Goal: Task Accomplishment & Management: Manage account settings

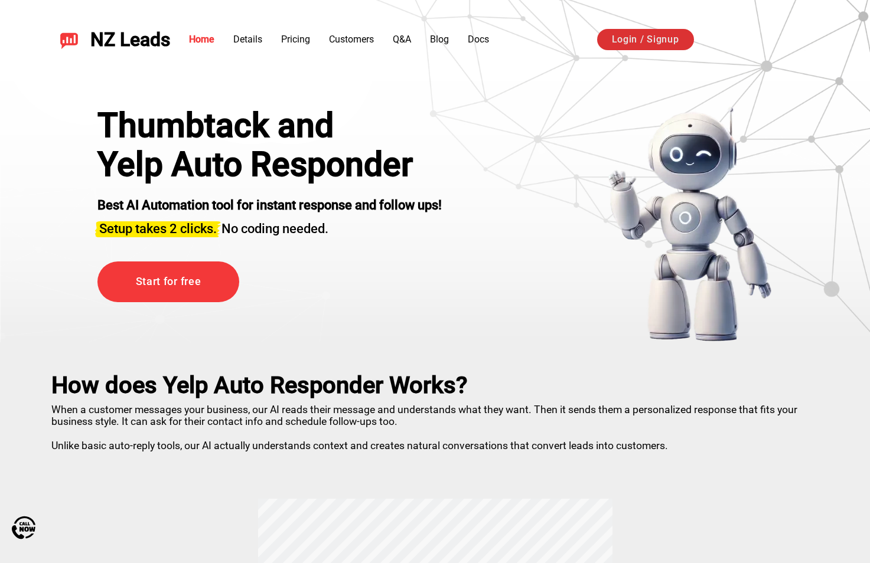
click at [635, 38] on link "Login / Signup" at bounding box center [645, 39] width 97 height 21
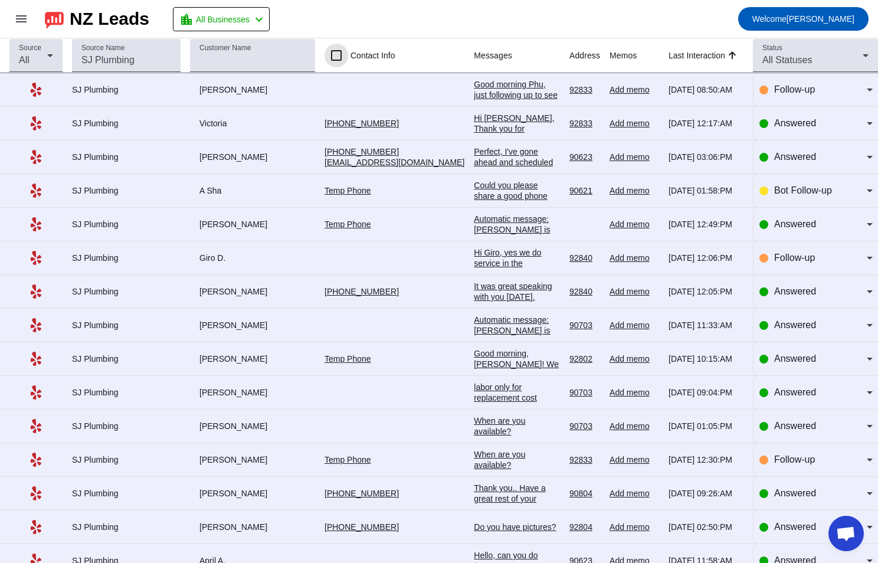
click at [338, 63] on input "Contact Info" at bounding box center [337, 56] width 24 height 24
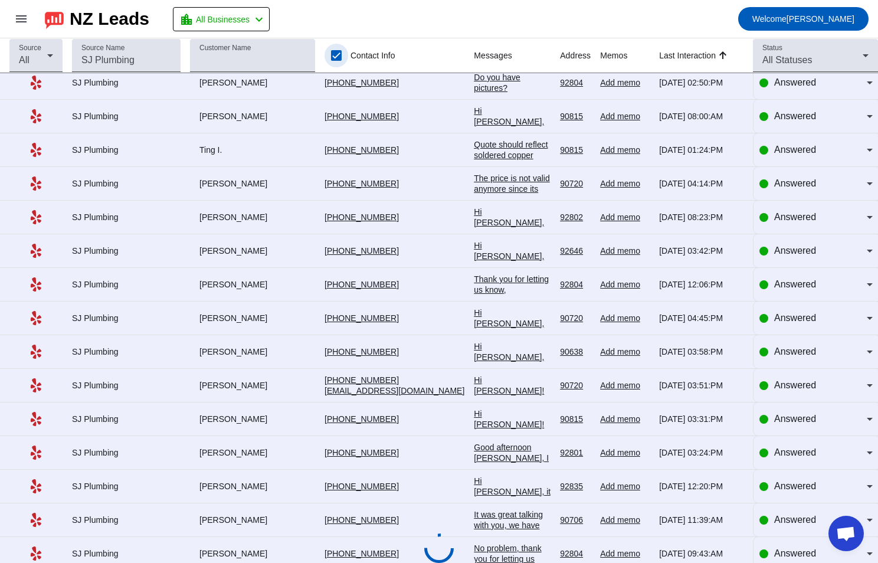
scroll to position [56, 0]
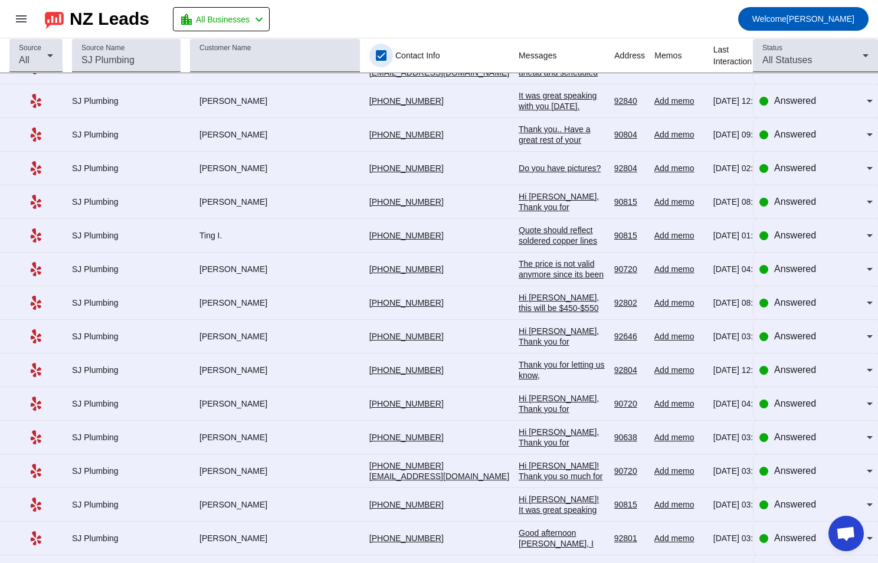
click at [370, 54] on input "Contact Info" at bounding box center [382, 56] width 24 height 24
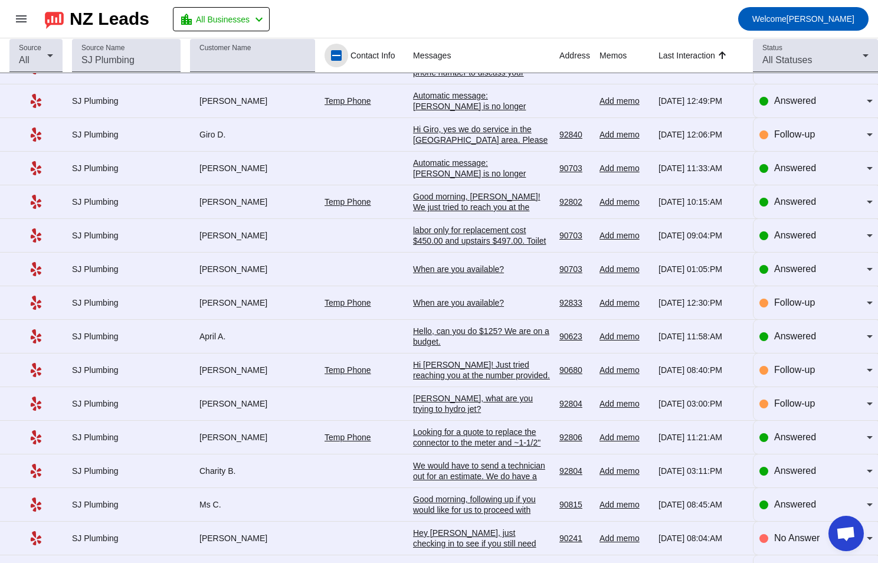
scroll to position [0, 0]
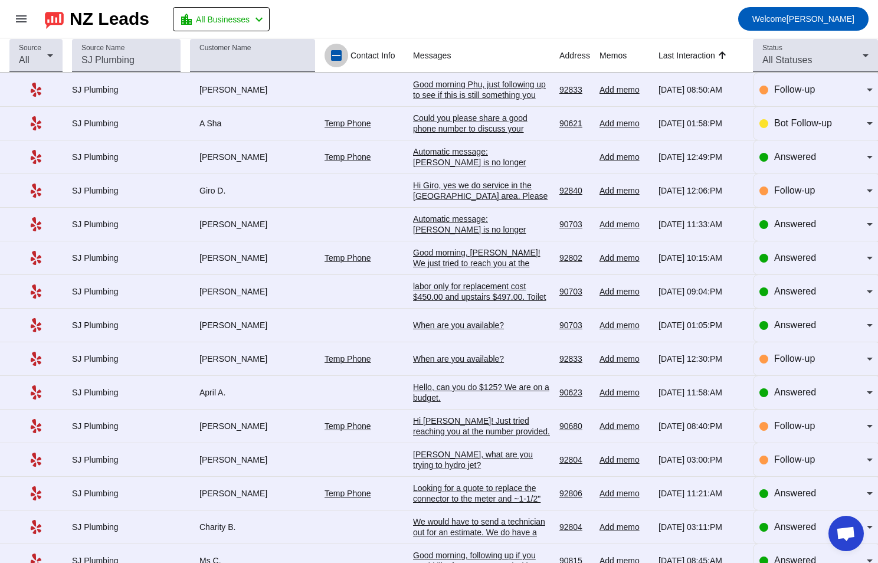
click at [335, 58] on input "Contact Info" at bounding box center [337, 56] width 24 height 24
checkbox input "false"
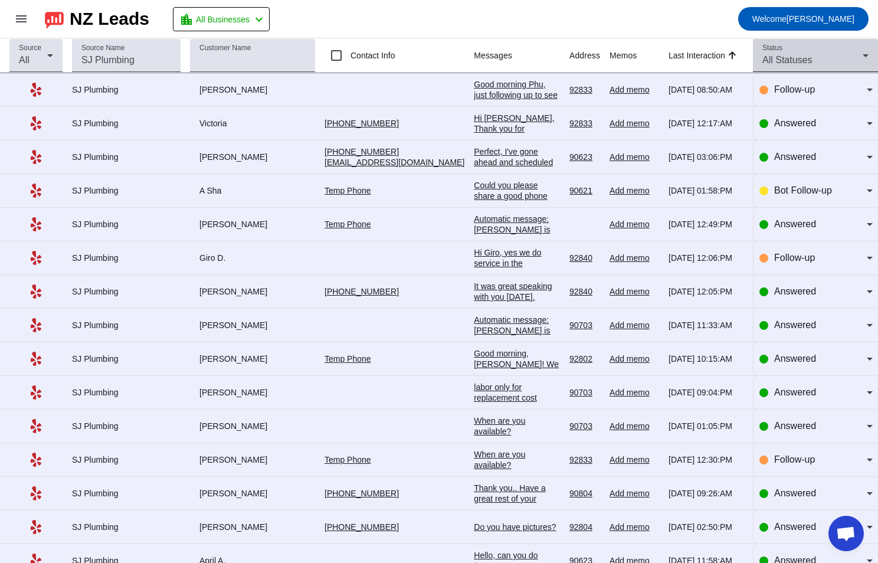
click at [848, 55] on div "All Statuses" at bounding box center [813, 60] width 100 height 14
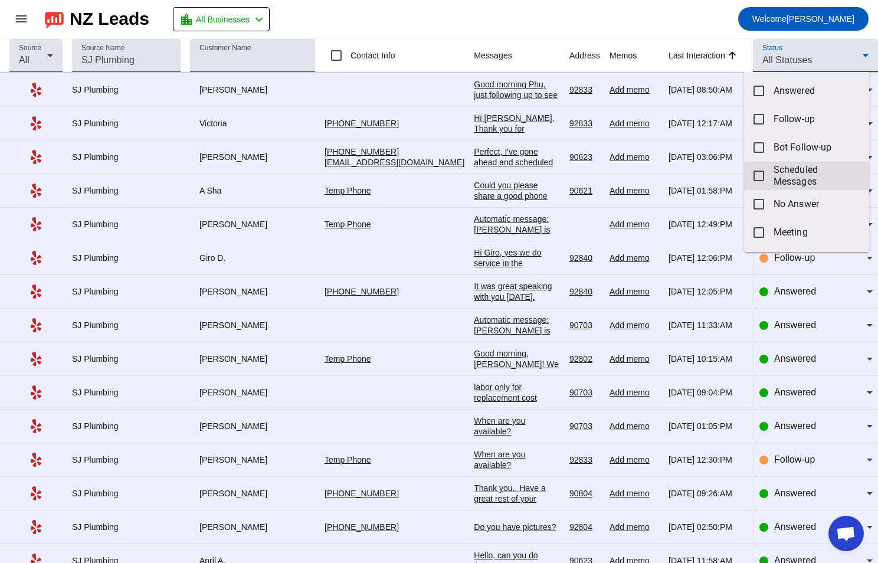
click at [760, 176] on mat-pseudo-checkbox at bounding box center [759, 176] width 11 height 11
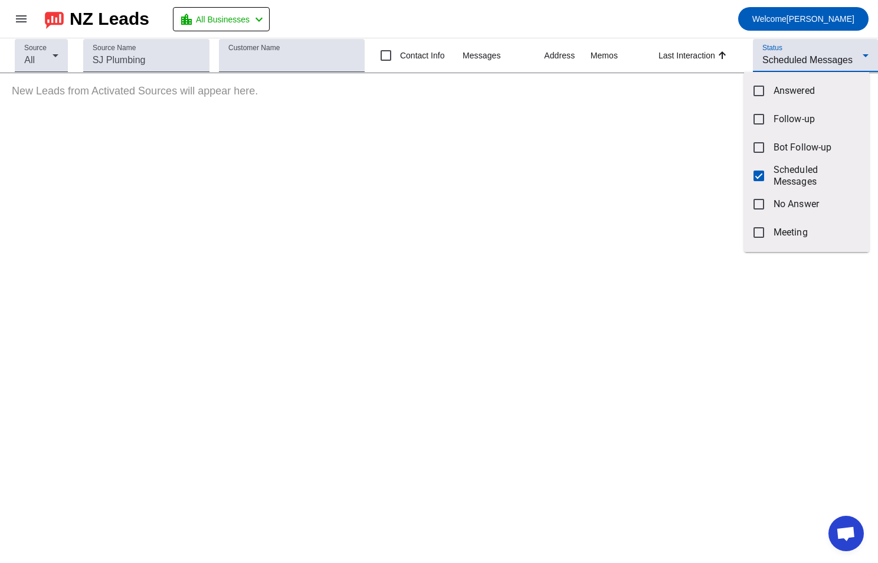
click at [720, 18] on div at bounding box center [439, 281] width 878 height 563
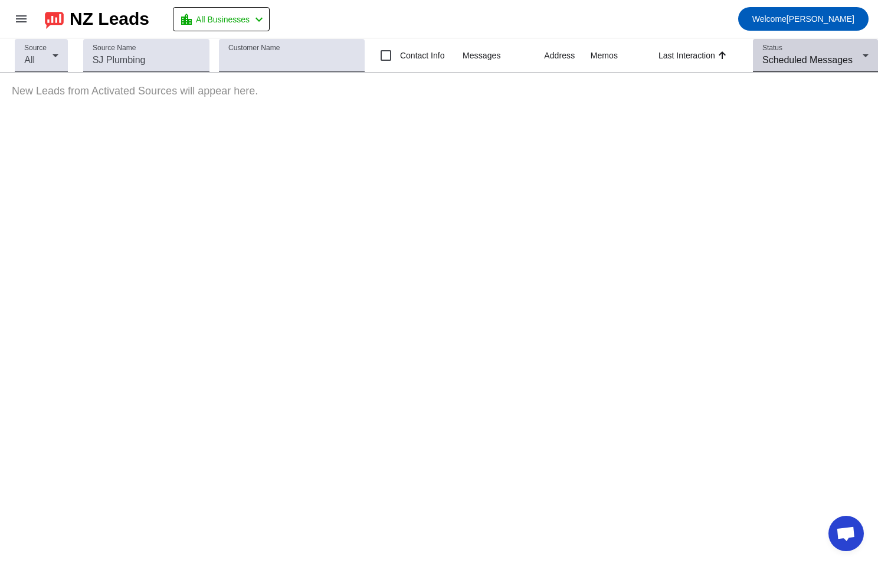
click at [822, 57] on span "Scheduled Messages" at bounding box center [808, 60] width 90 height 10
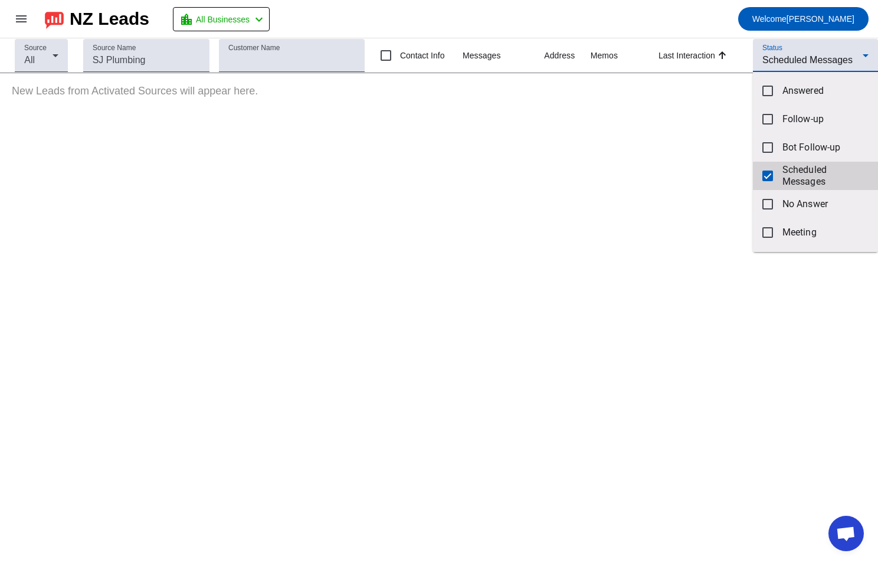
click at [770, 172] on mat-pseudo-checkbox at bounding box center [768, 176] width 11 height 11
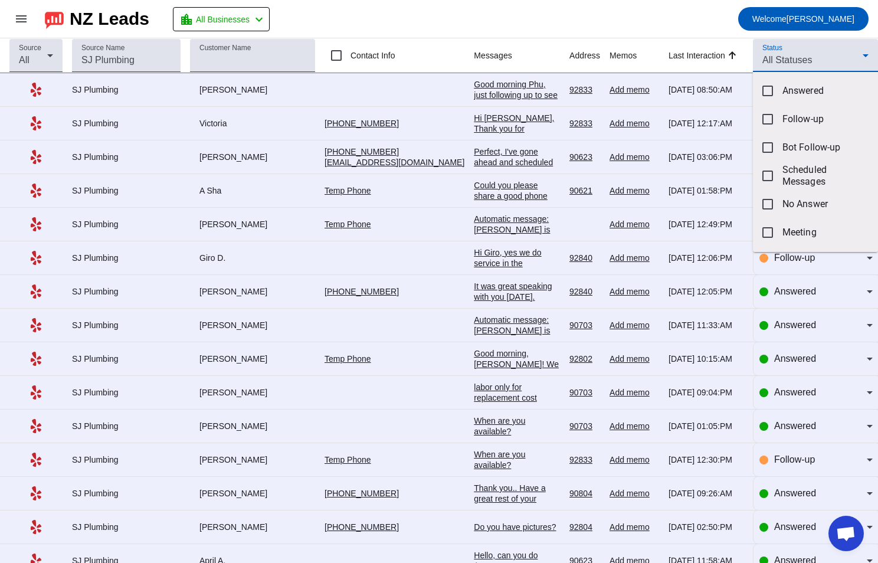
click at [579, 26] on div at bounding box center [439, 281] width 878 height 563
